Goal: Transaction & Acquisition: Subscribe to service/newsletter

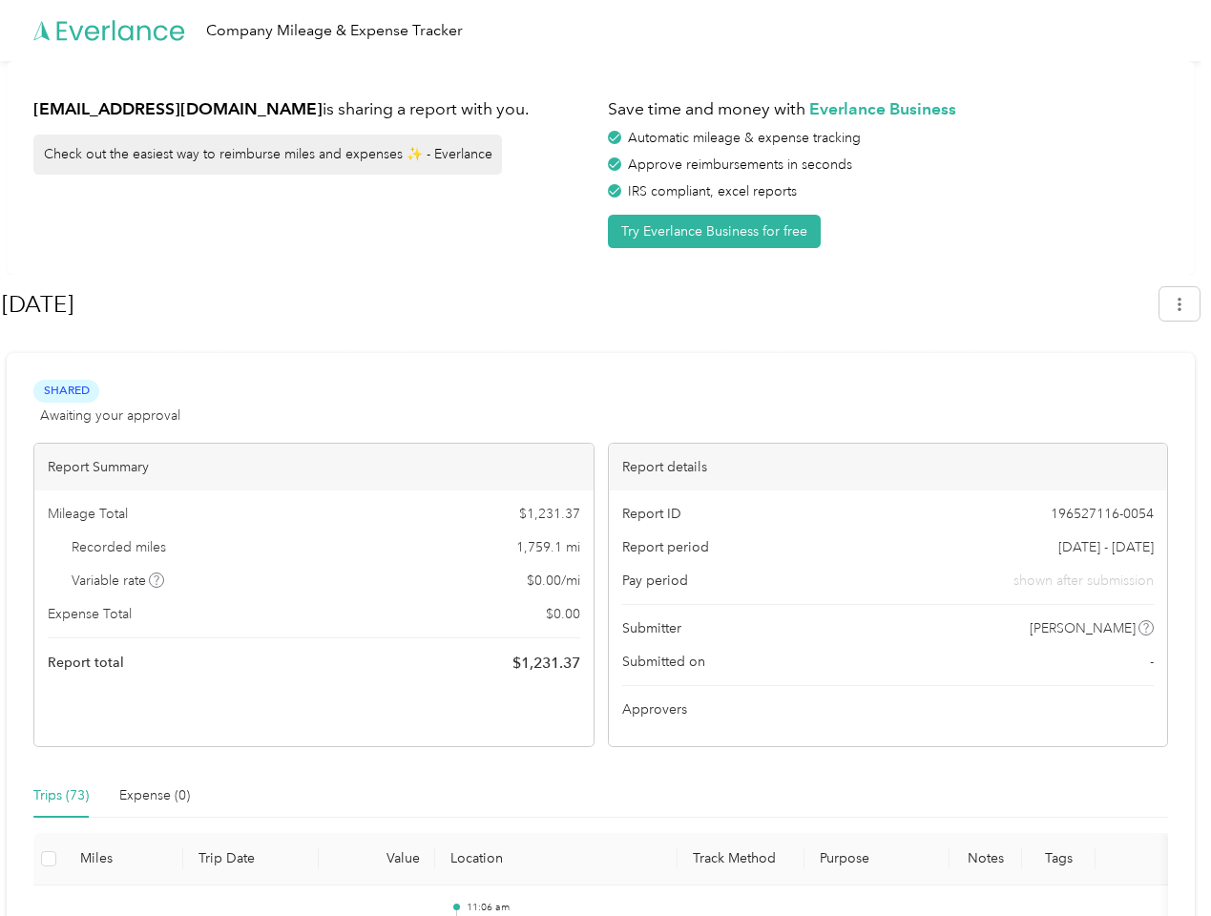
click at [609, 458] on div "Report details" at bounding box center [888, 467] width 559 height 47
click at [605, 31] on div "Company Mileage & Expense Tracker" at bounding box center [600, 30] width 1201 height 61
click at [718, 231] on button "Try Everlance Business for free" at bounding box center [714, 231] width 213 height 33
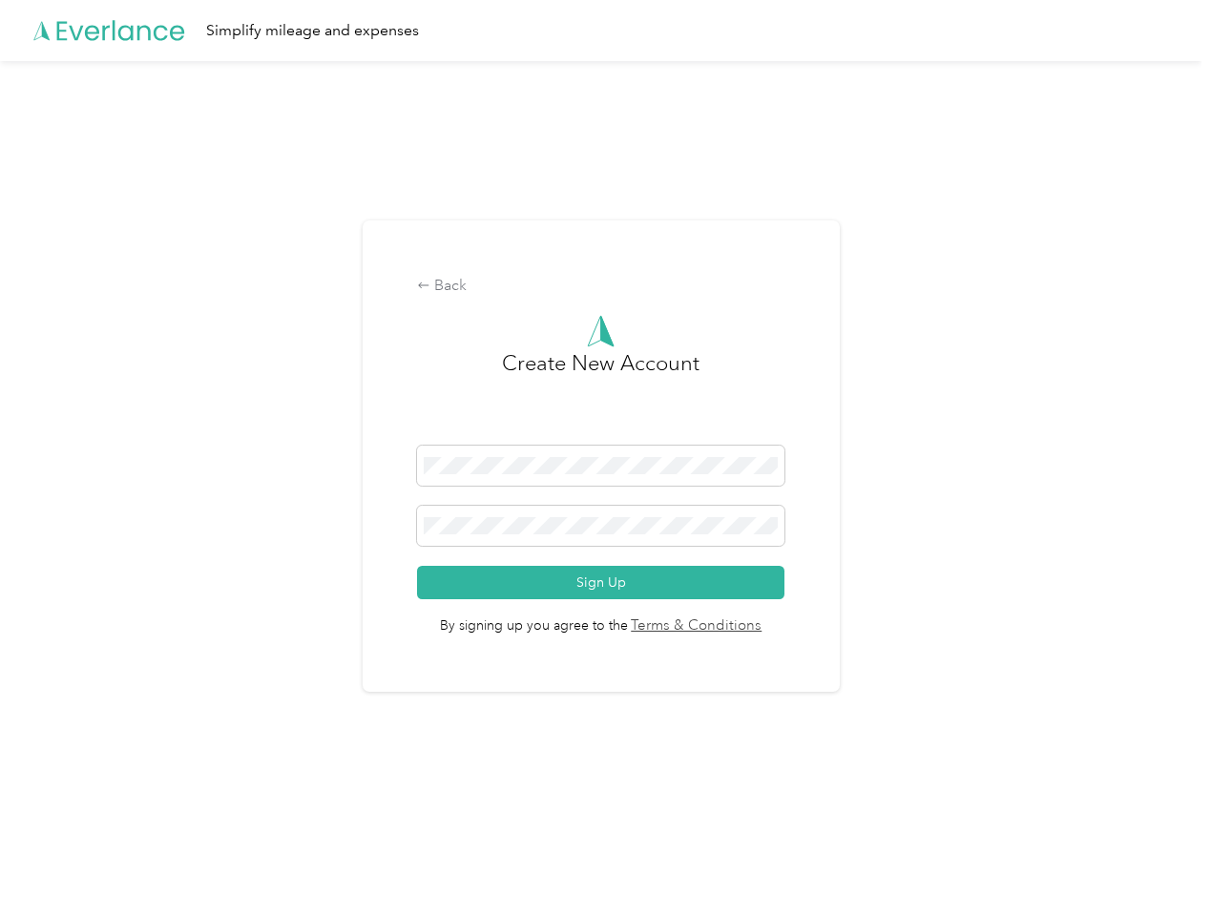
click at [1189, 303] on div "Back Create New Account Sign Up By signing up you agree to the Terms & Conditio…" at bounding box center [600, 464] width 1201 height 806
click at [157, 580] on div "Back Create New Account Sign Up By signing up you agree to the Terms & Conditio…" at bounding box center [600, 464] width 1201 height 806
click at [752, 628] on link "Terms & Conditions" at bounding box center [695, 626] width 135 height 22
